Goal: Check status: Check status

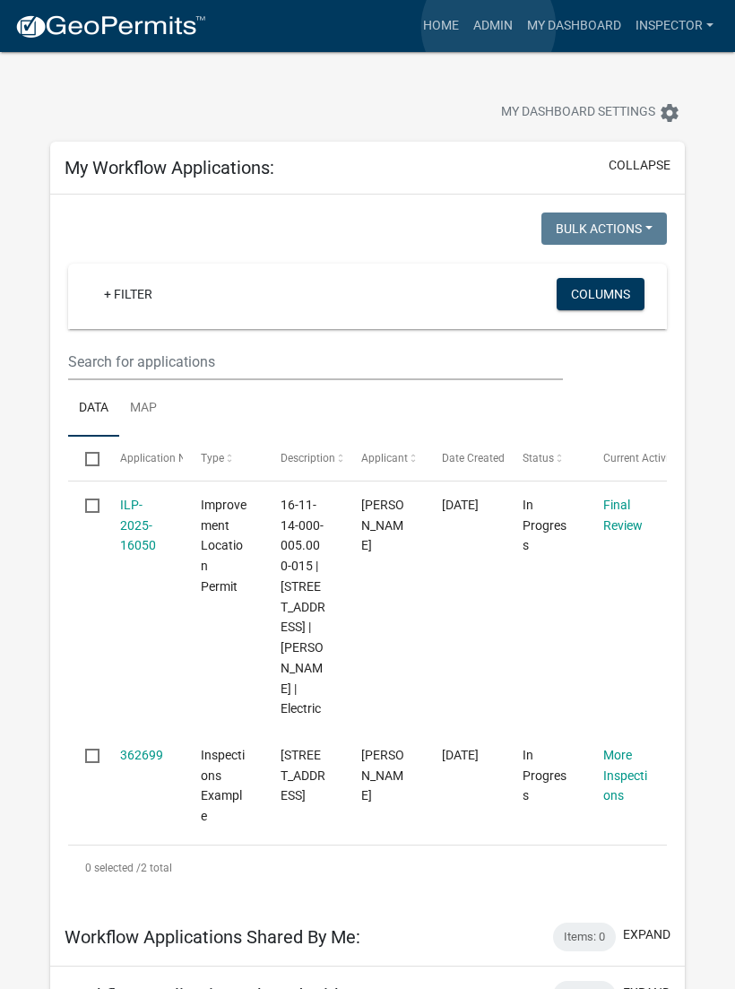
click at [489, 27] on link "Admin" at bounding box center [493, 26] width 54 height 34
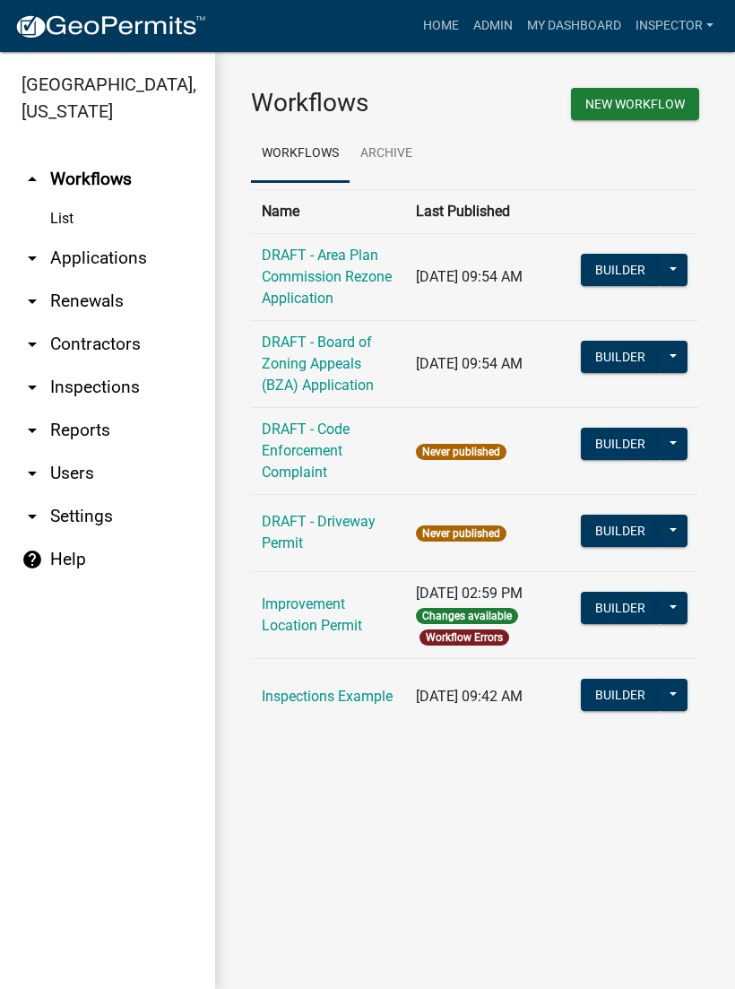
click at [130, 259] on link "arrow_drop_down Applications" at bounding box center [107, 258] width 215 height 43
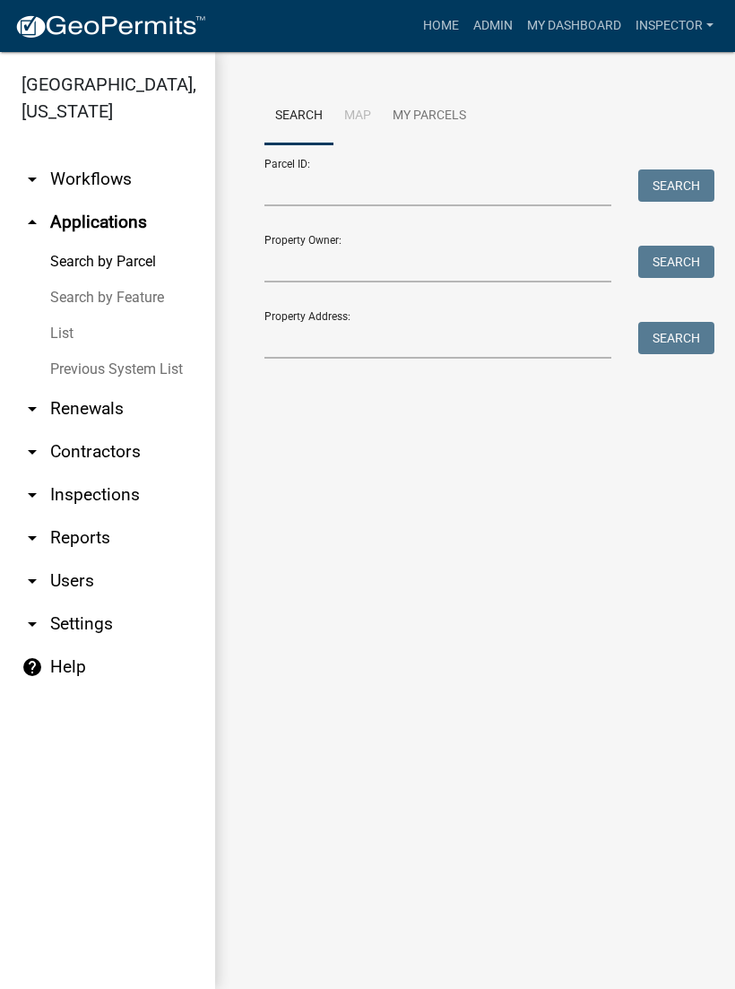
click at [79, 332] on link "List" at bounding box center [107, 333] width 215 height 36
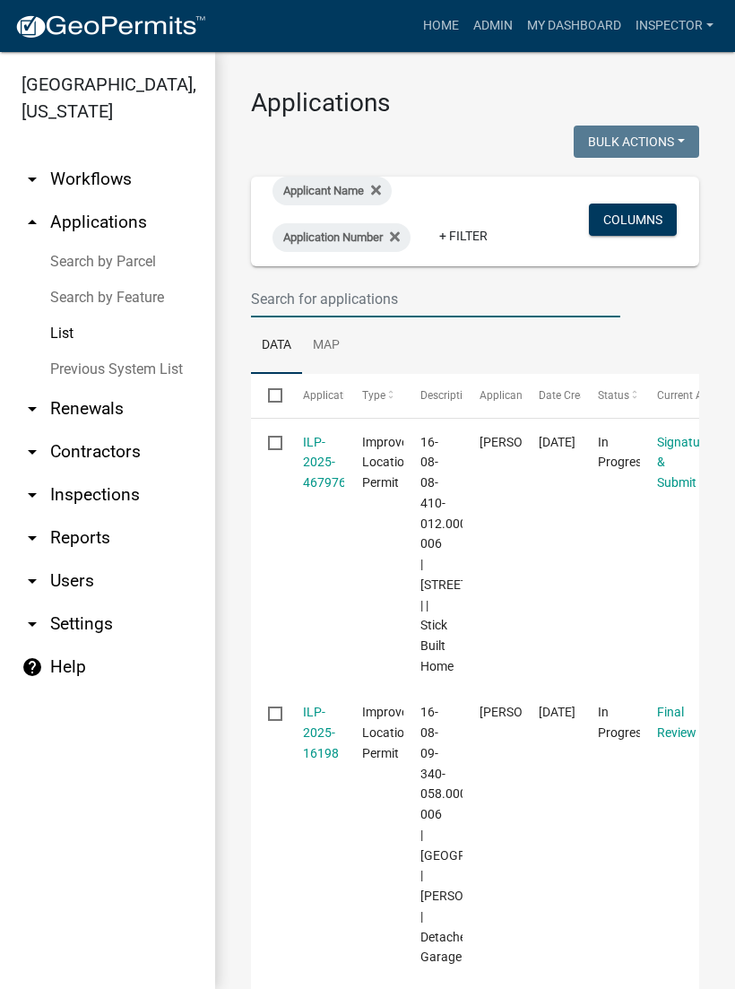
click at [440, 293] on input "text" at bounding box center [435, 299] width 369 height 37
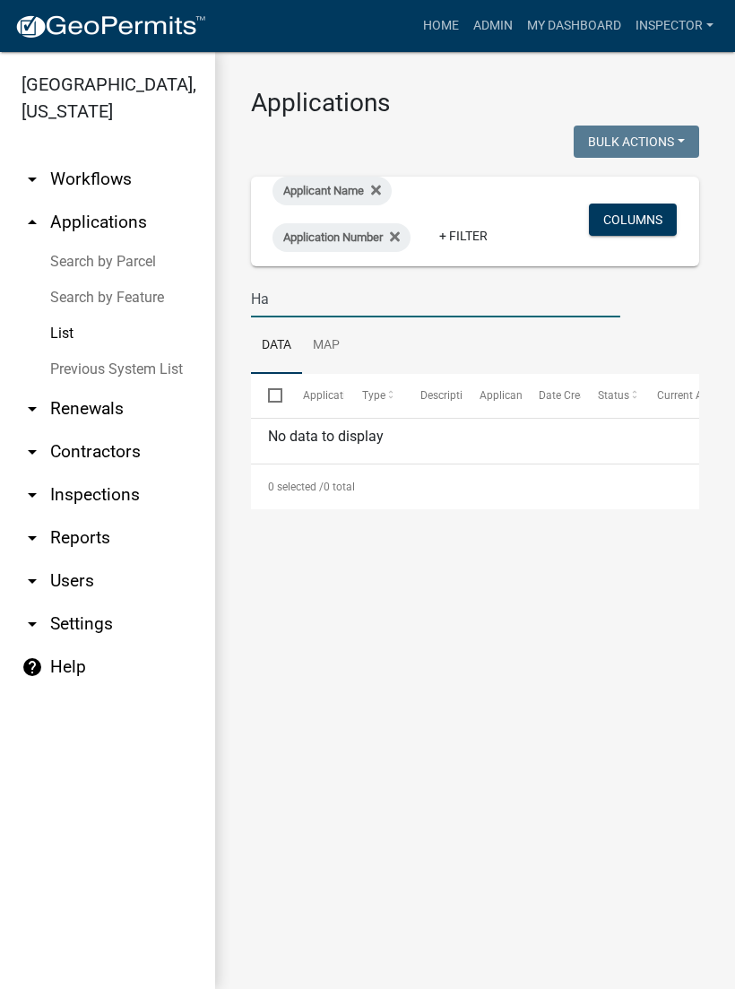
type input "H"
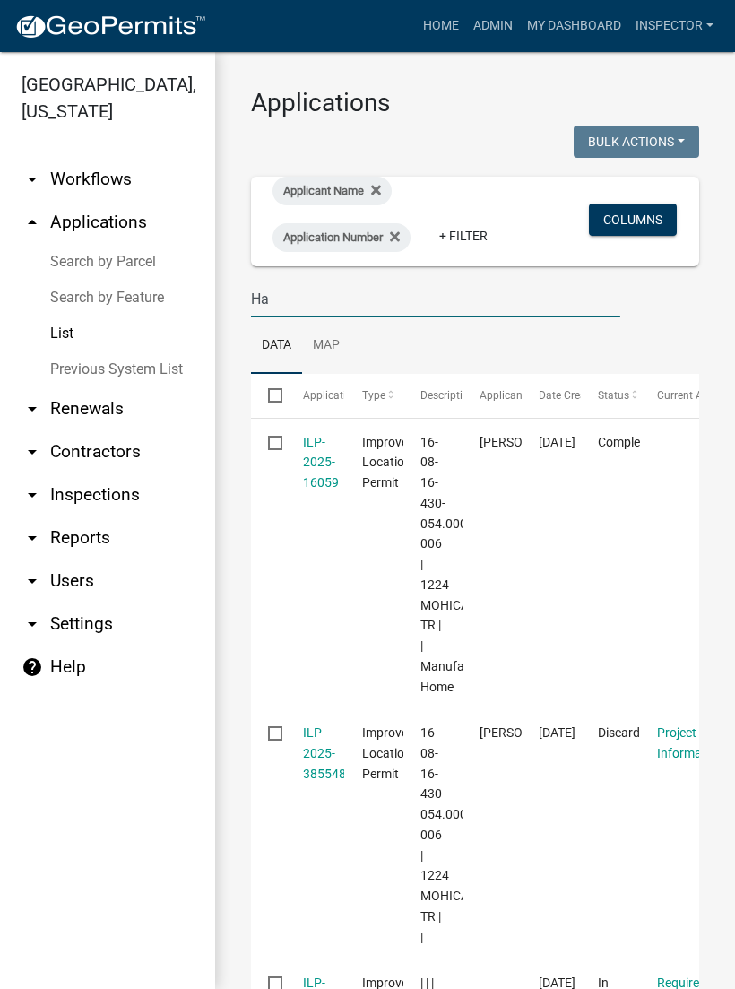
type input "H"
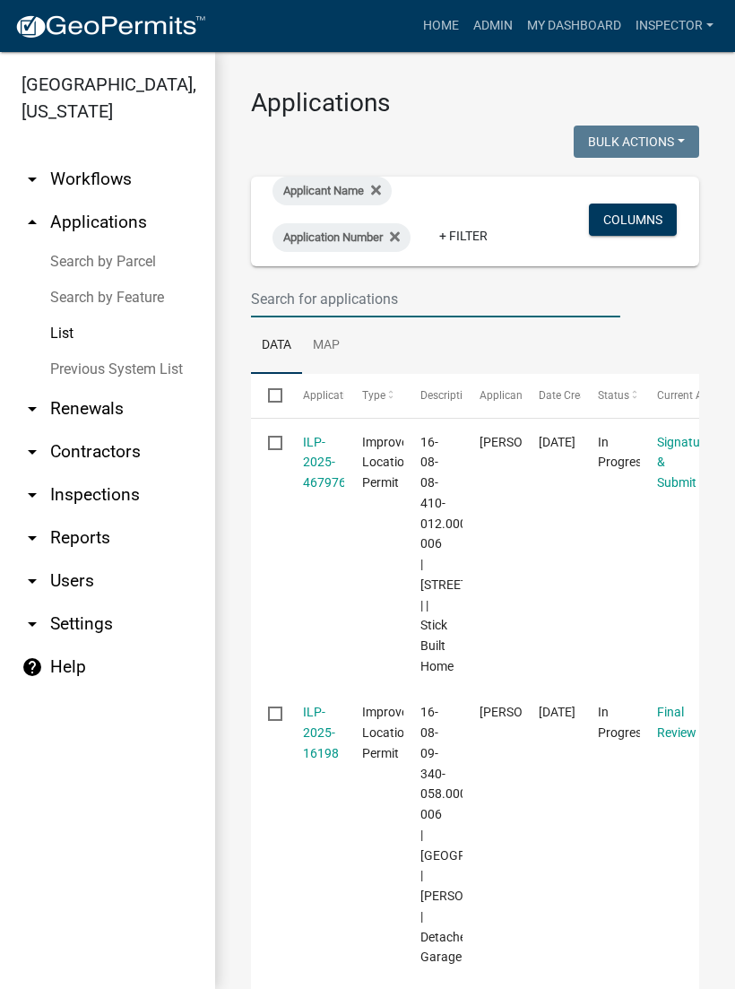
click at [151, 256] on link "Search by Parcel" at bounding box center [107, 262] width 215 height 36
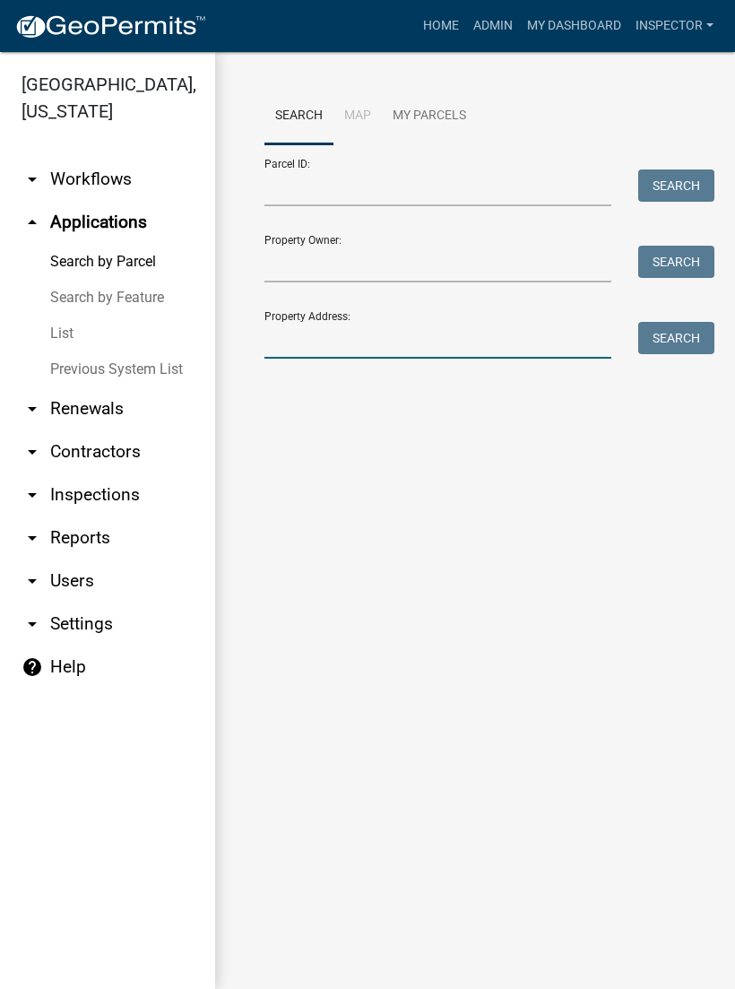
click at [441, 328] on input "Property Address:" at bounding box center [437, 340] width 347 height 37
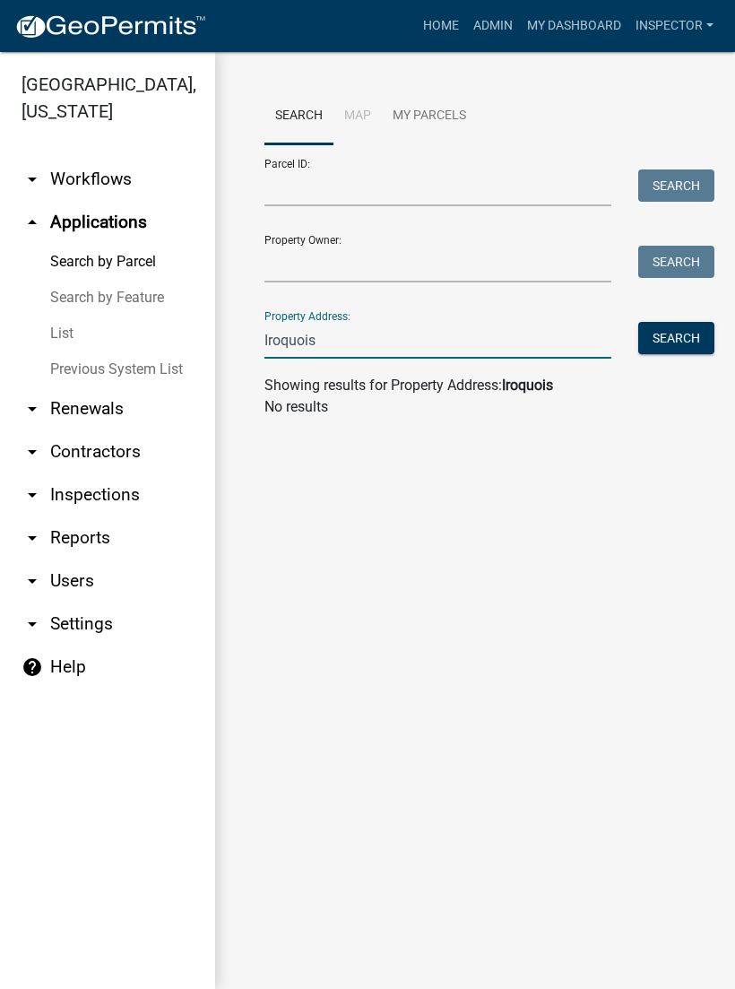
type input "Iroquois"
click at [141, 229] on link "arrow_drop_up Applications" at bounding box center [107, 222] width 215 height 43
click at [140, 221] on link "arrow_drop_up Applications" at bounding box center [107, 222] width 215 height 43
click at [73, 327] on link "List" at bounding box center [107, 333] width 215 height 36
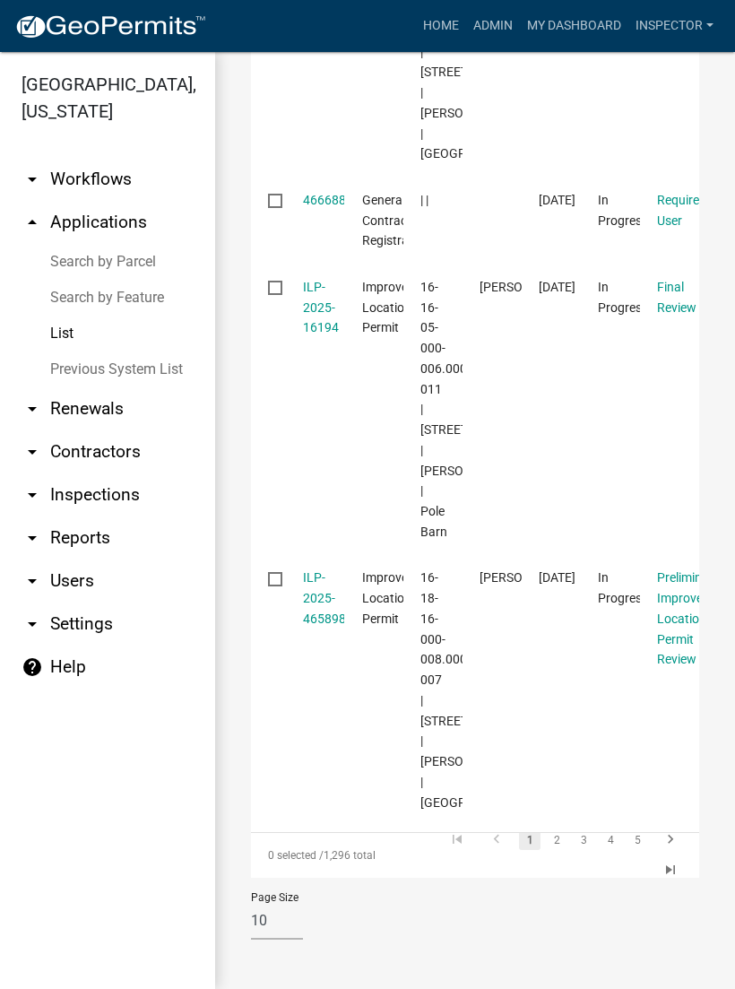
scroll to position [2394, 0]
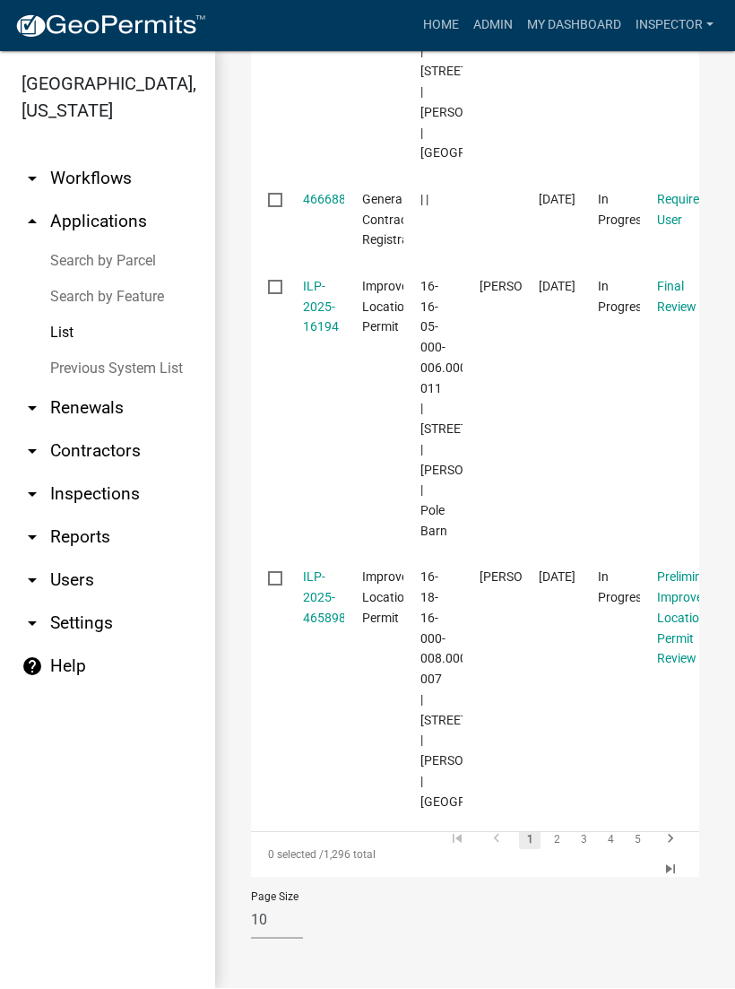
click at [670, 835] on icon "go to next page" at bounding box center [670, 842] width 23 height 22
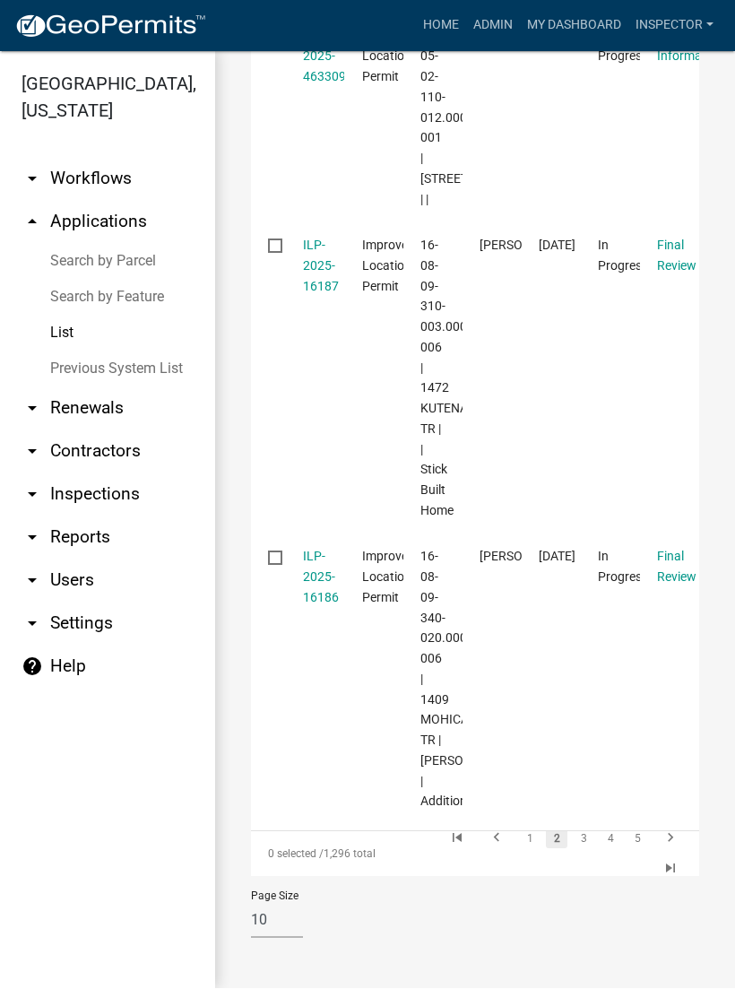
scroll to position [2552, 0]
click at [676, 835] on icon "go to next page" at bounding box center [670, 841] width 23 height 22
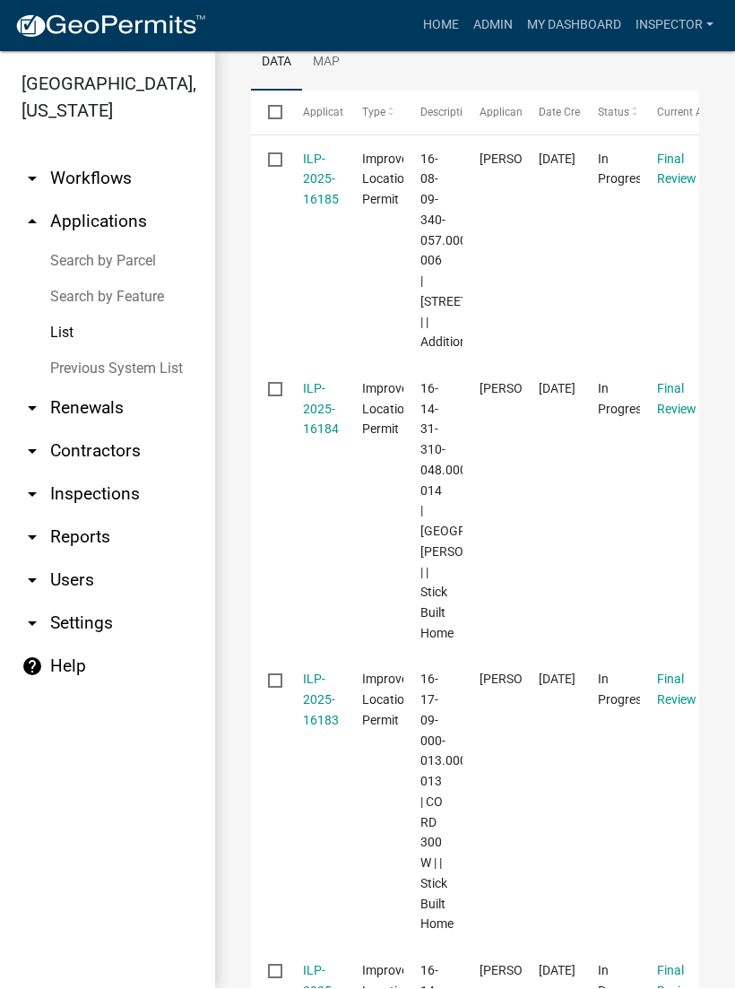
scroll to position [281, 0]
click at [108, 216] on link "arrow_drop_up Applications" at bounding box center [107, 222] width 215 height 43
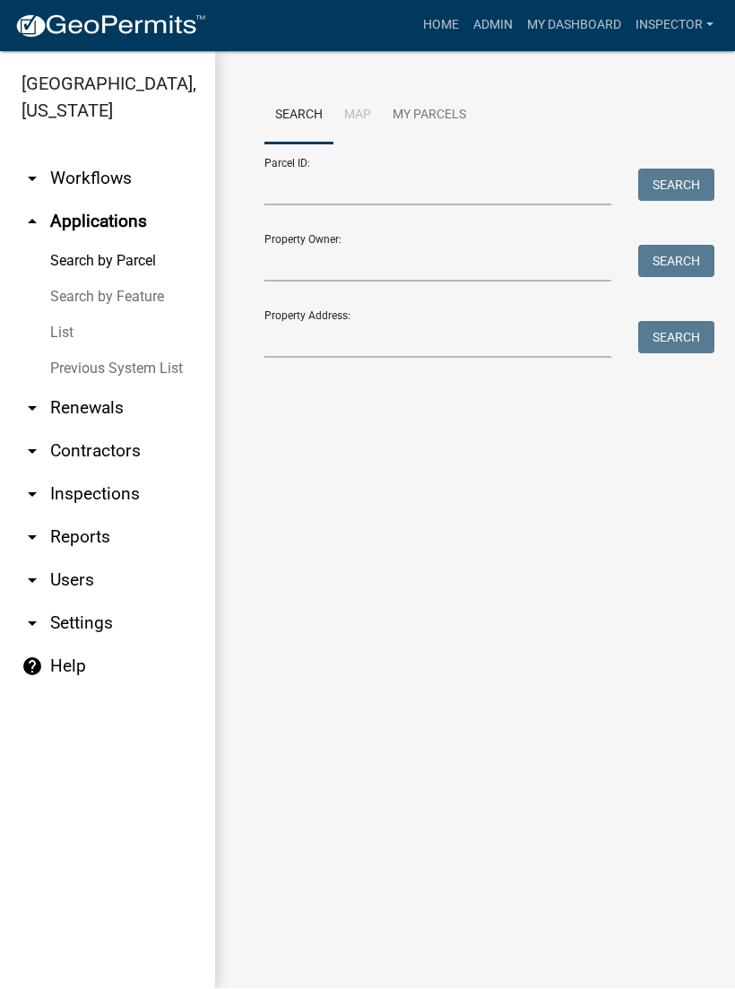
click at [66, 328] on link "List" at bounding box center [107, 333] width 215 height 36
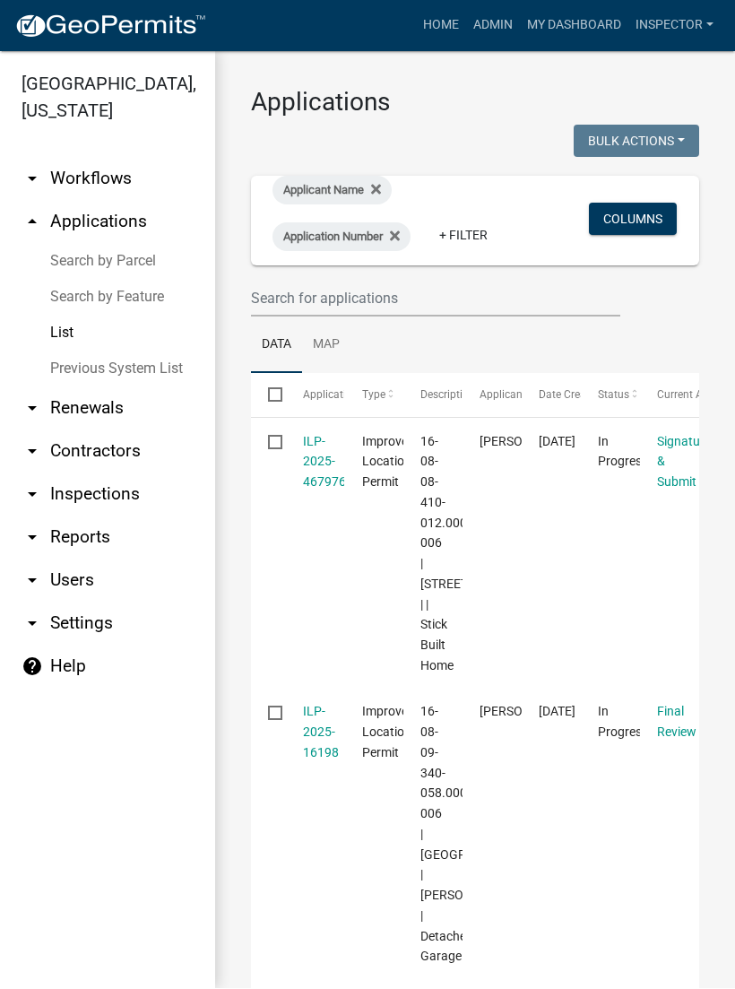
click at [316, 467] on link "ILP-2025-467976" at bounding box center [324, 463] width 43 height 56
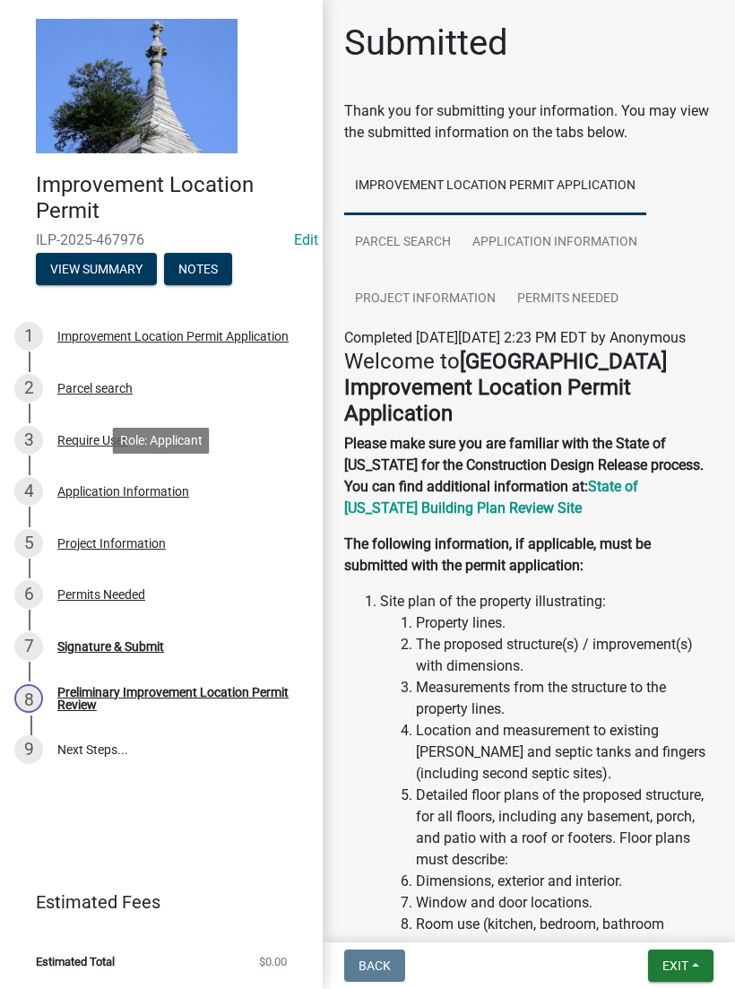
click at [160, 513] on link "4 Application Information" at bounding box center [161, 491] width 323 height 52
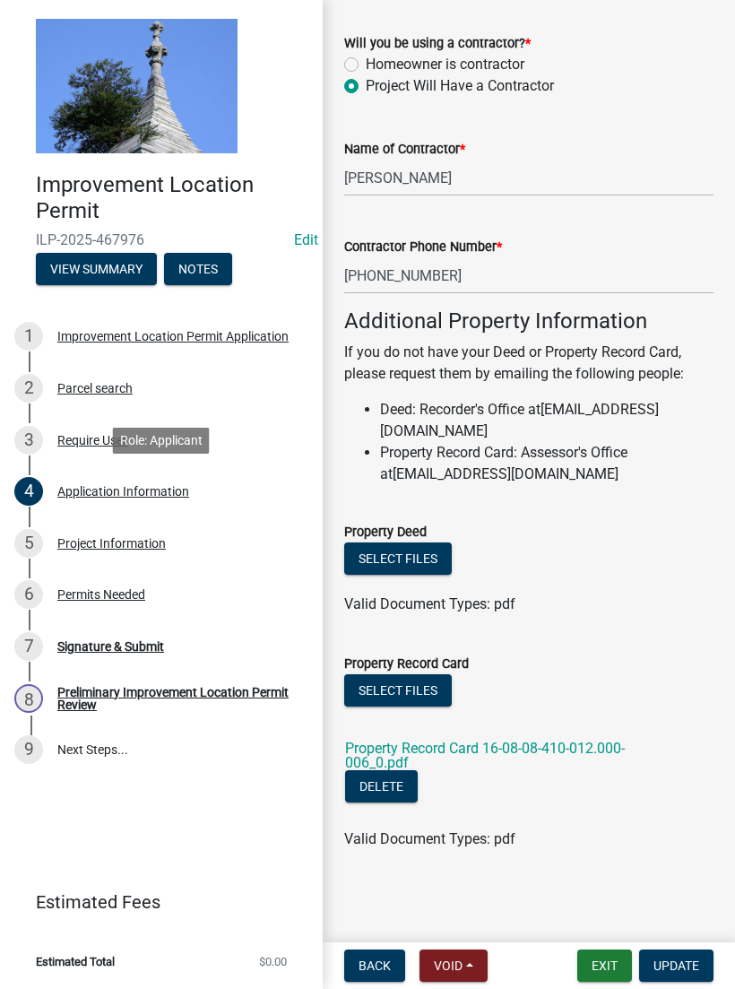
scroll to position [1058, 0]
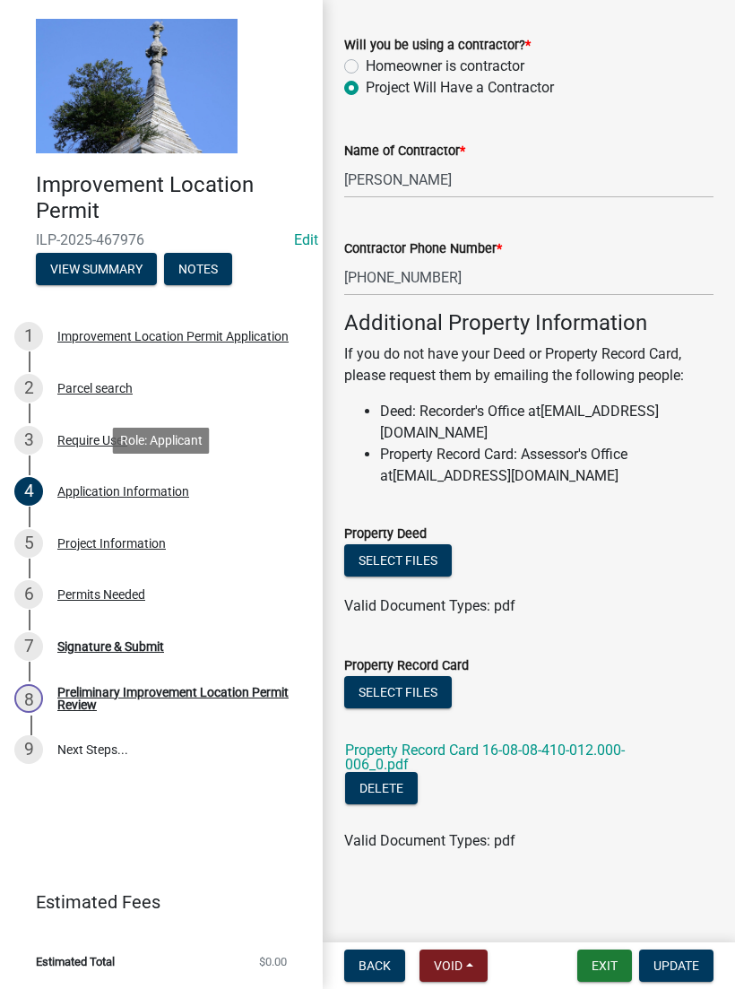
click at [158, 541] on div "Project Information" at bounding box center [111, 543] width 108 height 13
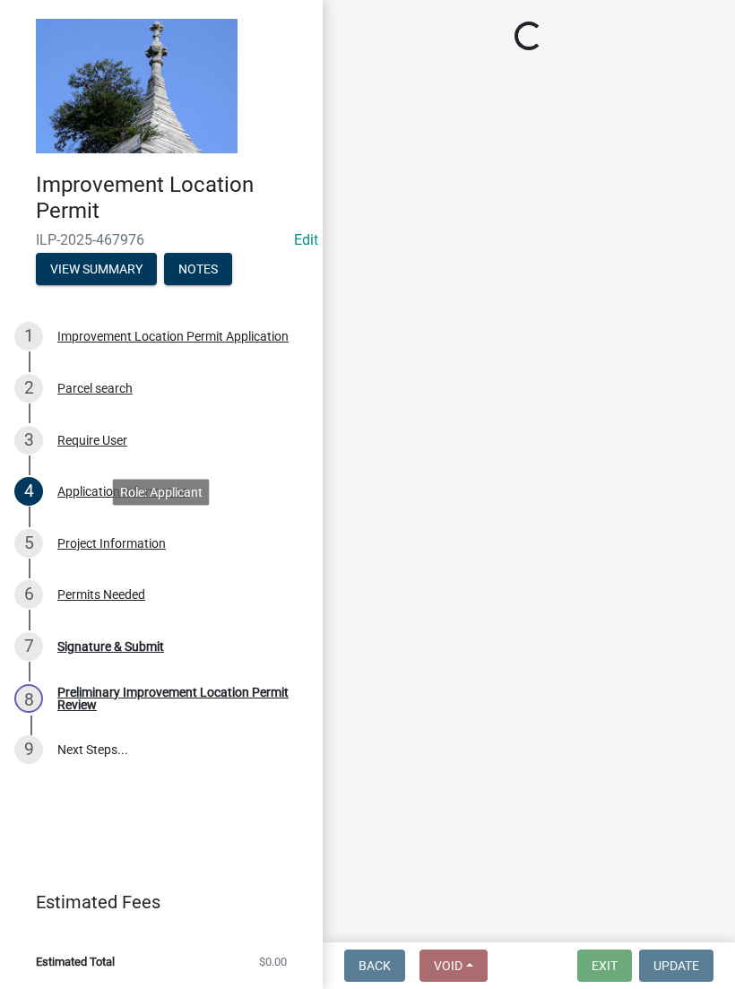
scroll to position [0, 0]
select select "9d64ea5b-356b-46b9-9003-cd08e8d798e4"
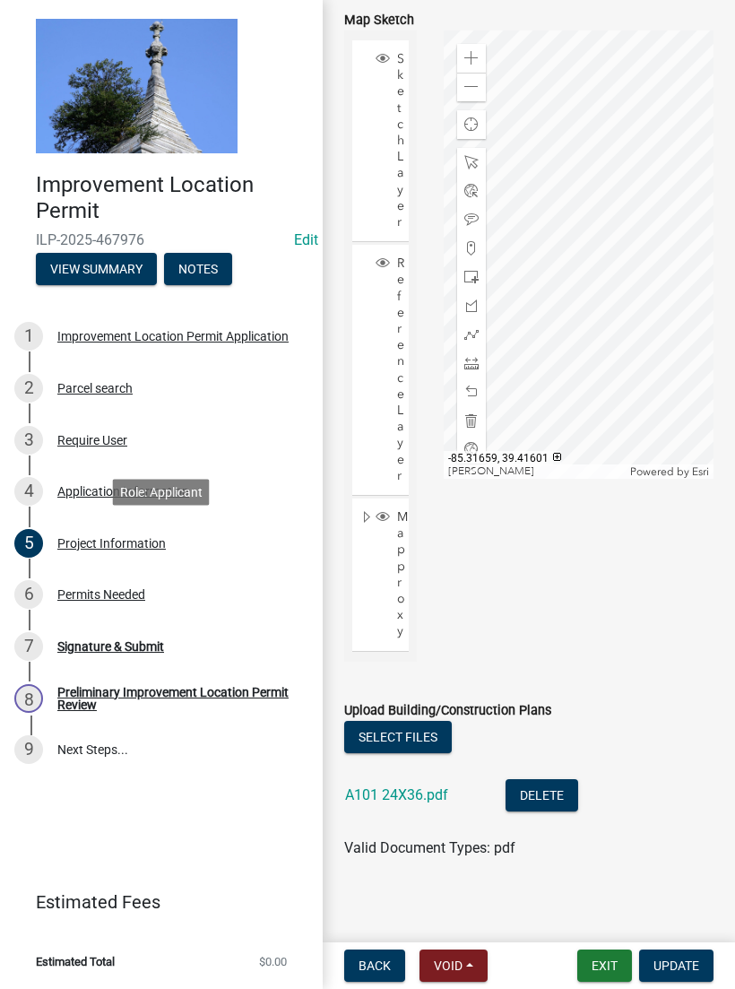
scroll to position [1858, 0]
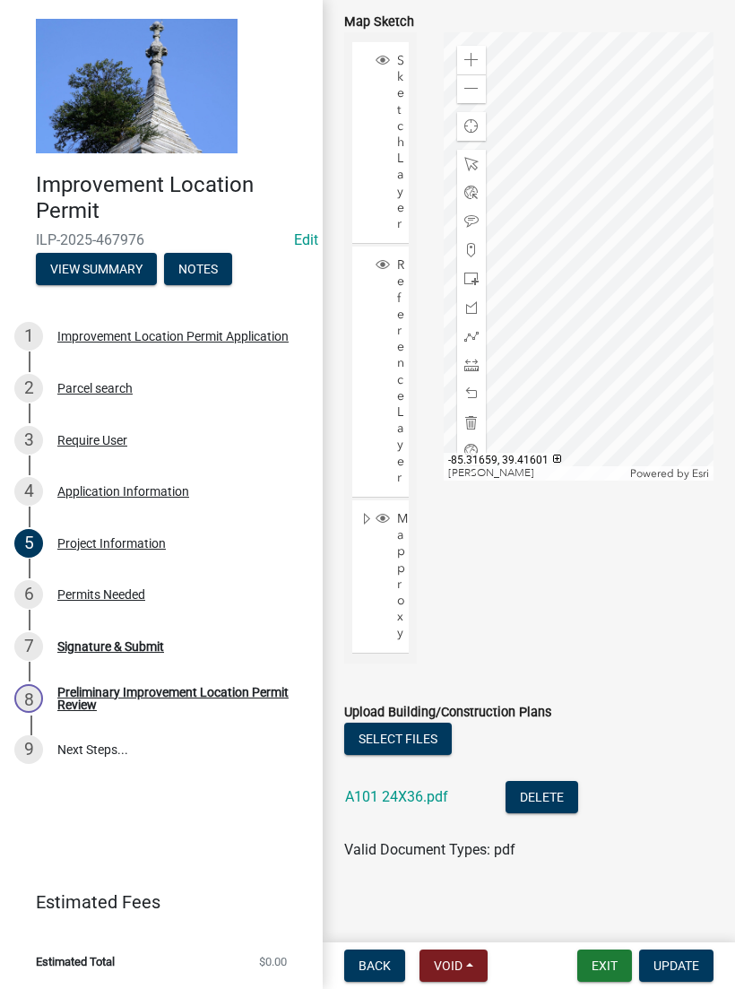
click at [408, 788] on link "A101 24X36.pdf" at bounding box center [396, 796] width 103 height 17
